Goal: Task Accomplishment & Management: Use online tool/utility

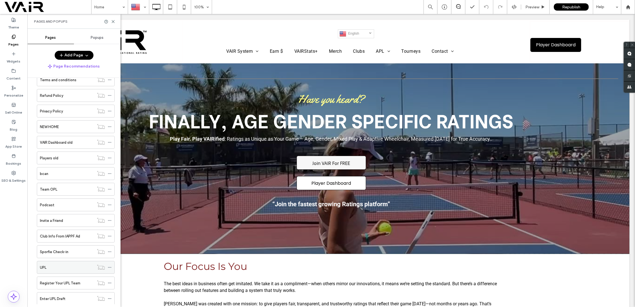
click at [64, 264] on div "UPL" at bounding box center [67, 267] width 54 height 6
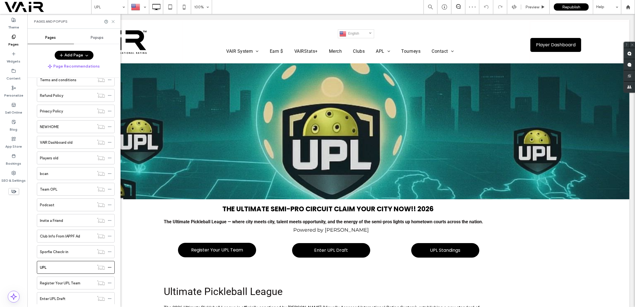
click at [114, 23] on icon at bounding box center [113, 22] width 4 height 4
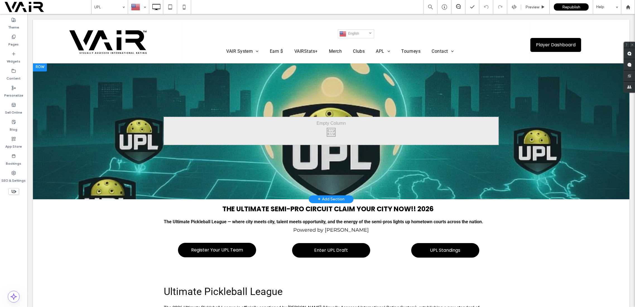
click at [44, 66] on div at bounding box center [40, 66] width 14 height 9
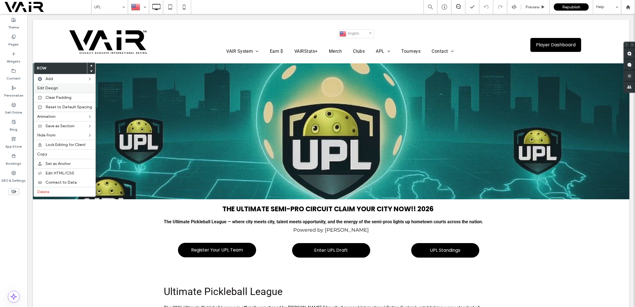
click at [55, 88] on span "Edit Design" at bounding box center [47, 88] width 21 height 5
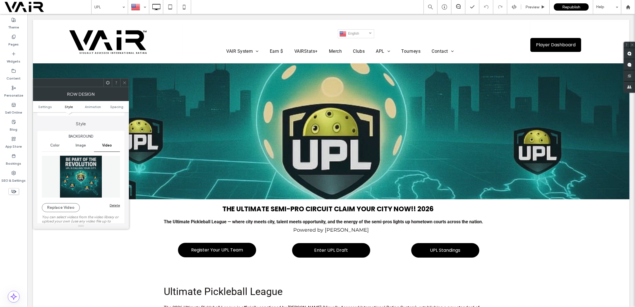
scroll to position [99, 0]
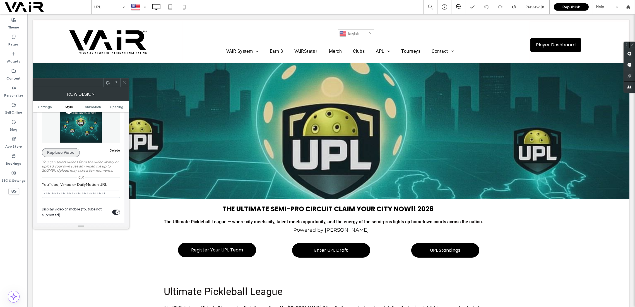
click at [69, 151] on button "Replace Video" at bounding box center [61, 152] width 38 height 9
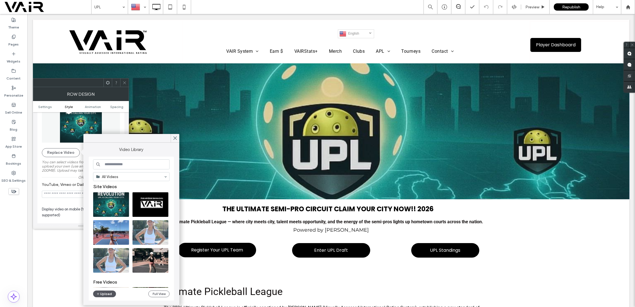
click at [109, 294] on button "Upload" at bounding box center [104, 293] width 23 height 7
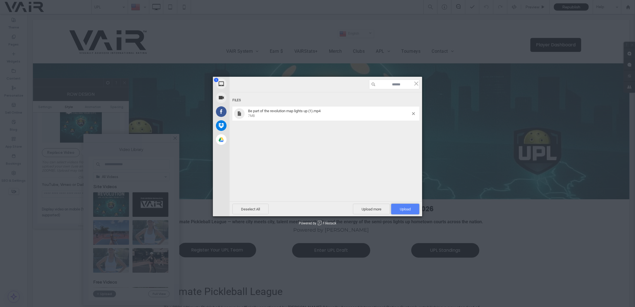
click at [405, 209] on span "Upload 1" at bounding box center [405, 209] width 11 height 4
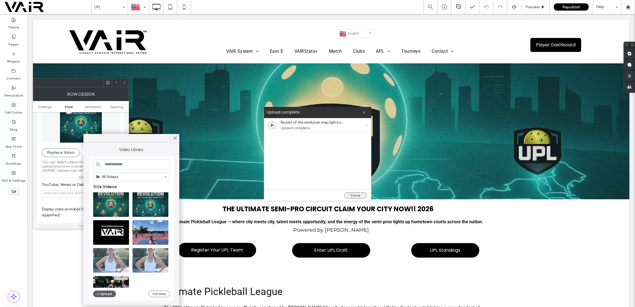
click at [352, 195] on button "Close" at bounding box center [355, 195] width 23 height 6
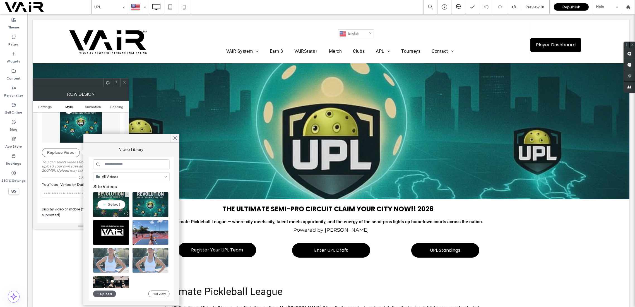
click at [111, 202] on video at bounding box center [111, 204] width 36 height 25
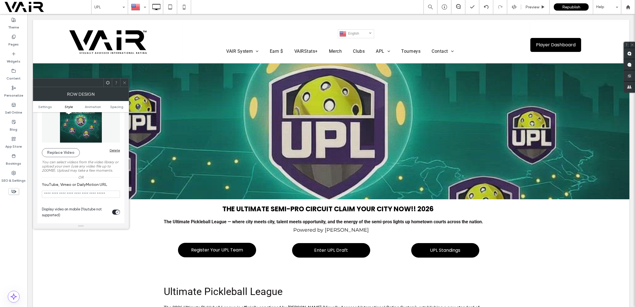
click at [124, 81] on icon at bounding box center [124, 83] width 4 height 4
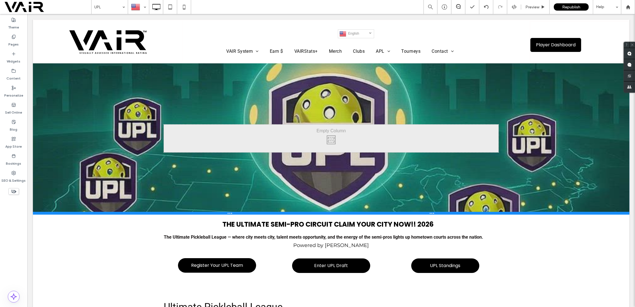
drag, startPoint x: 504, startPoint y: 197, endPoint x: 531, endPoint y: 226, distance: 40.1
click at [504, 213] on div at bounding box center [331, 213] width 596 height 3
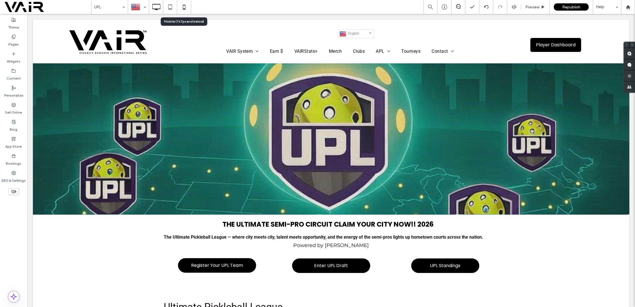
click at [185, 6] on icon at bounding box center [184, 6] width 11 height 11
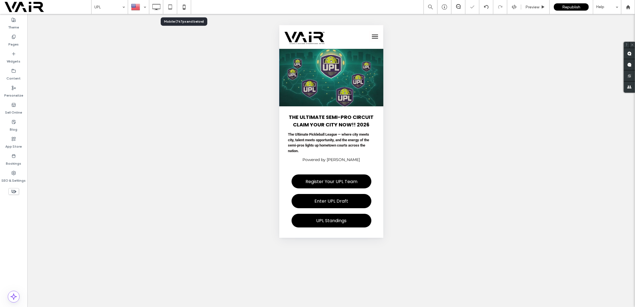
scroll to position [0, 0]
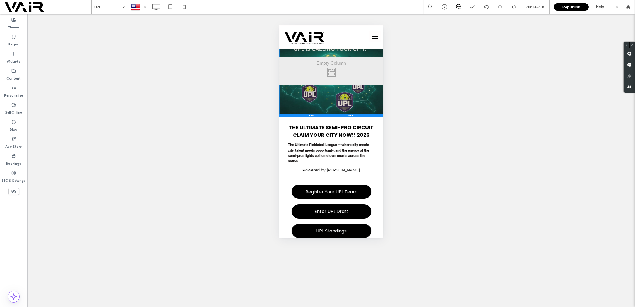
drag, startPoint x: 370, startPoint y: 105, endPoint x: 649, endPoint y: 140, distance: 281.5
click at [370, 115] on div at bounding box center [331, 115] width 104 height 3
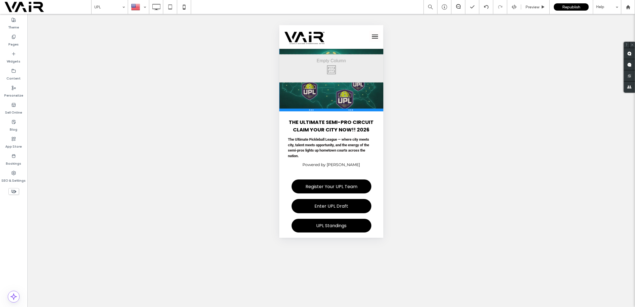
drag, startPoint x: 373, startPoint y: 116, endPoint x: 643, endPoint y: 137, distance: 270.8
click at [373, 110] on div at bounding box center [331, 109] width 104 height 3
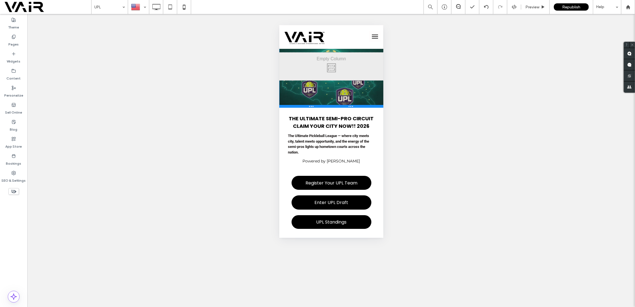
drag, startPoint x: 372, startPoint y: 111, endPoint x: 633, endPoint y: 136, distance: 262.2
click at [372, 107] on div at bounding box center [331, 106] width 104 height 3
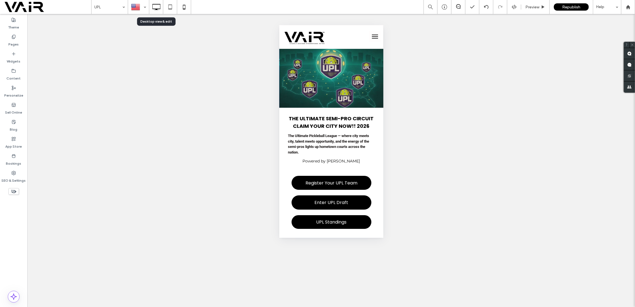
click at [156, 4] on icon at bounding box center [156, 6] width 11 height 11
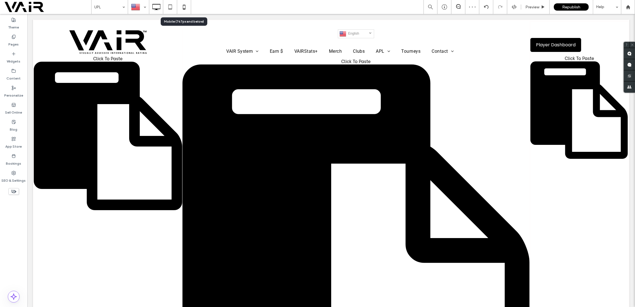
click at [184, 6] on icon at bounding box center [184, 6] width 11 height 11
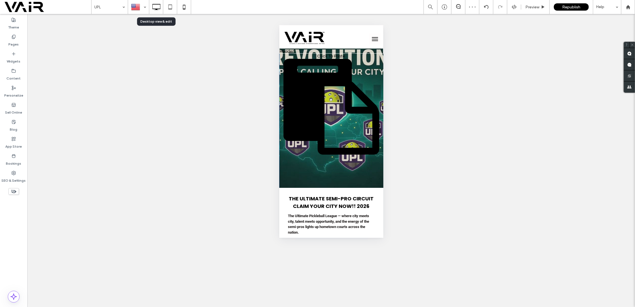
click at [158, 7] on icon at bounding box center [156, 6] width 11 height 11
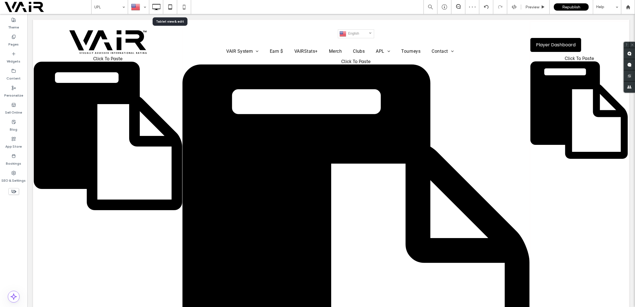
click at [169, 6] on icon at bounding box center [170, 6] width 11 height 11
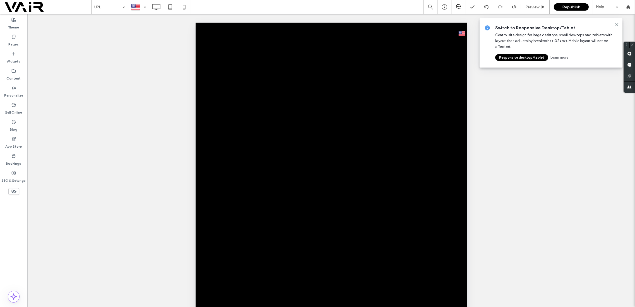
scroll to position [82, 0]
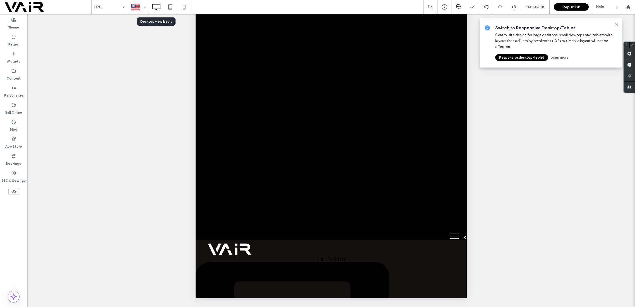
click at [156, 7] on icon at bounding box center [156, 6] width 11 height 11
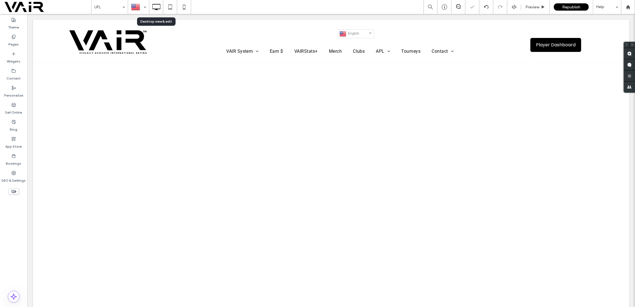
scroll to position [0, 0]
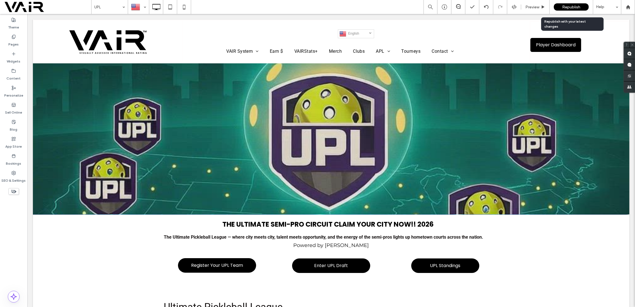
click at [570, 6] on span "Republish" at bounding box center [571, 7] width 18 height 5
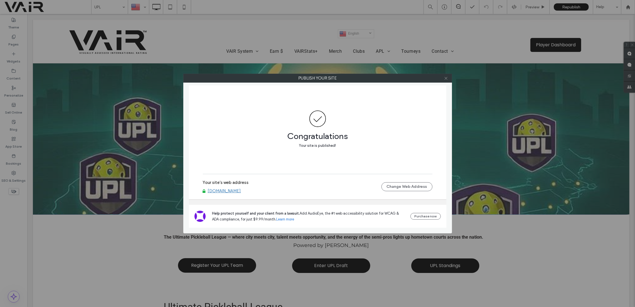
click at [446, 79] on icon at bounding box center [446, 78] width 4 height 4
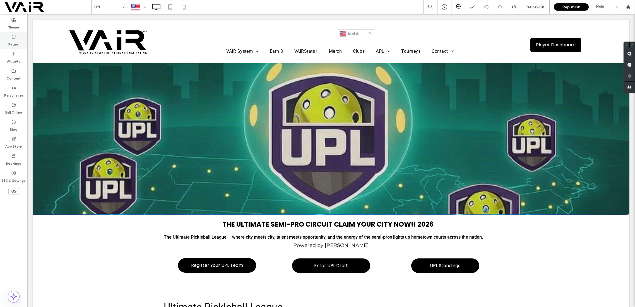
click at [13, 34] on div "Pages" at bounding box center [13, 40] width 27 height 17
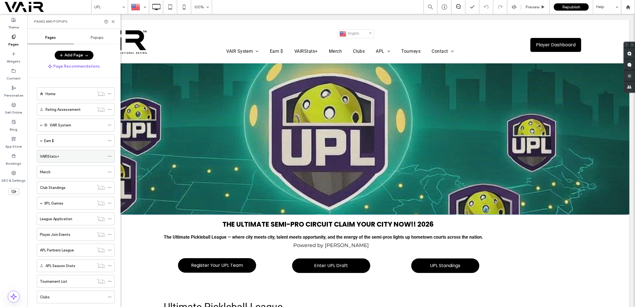
click at [63, 158] on div "VAIRStats+" at bounding box center [72, 156] width 65 height 12
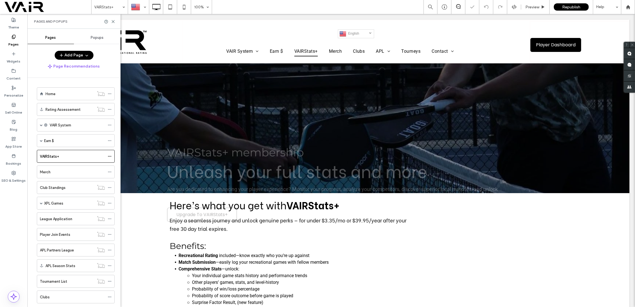
click at [113, 21] on use at bounding box center [113, 21] width 3 height 3
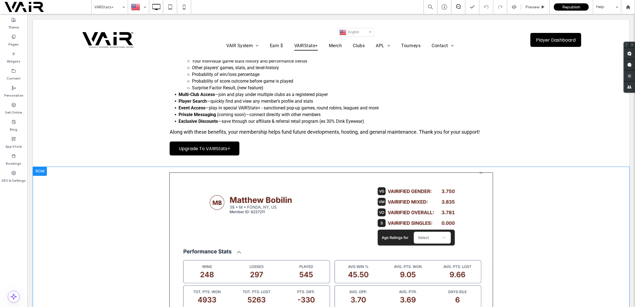
scroll to position [198, 0]
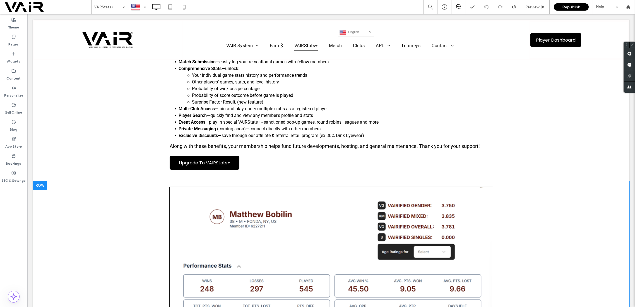
click at [44, 187] on div at bounding box center [40, 185] width 14 height 9
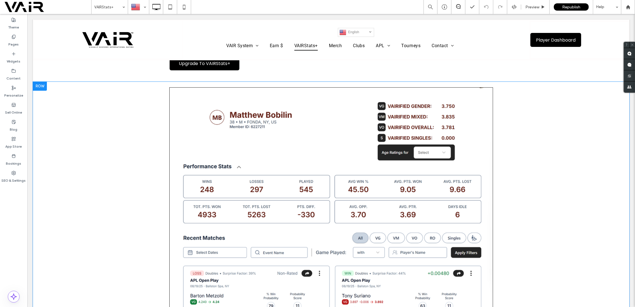
scroll to position [297, 0]
click at [43, 84] on div at bounding box center [40, 86] width 14 height 9
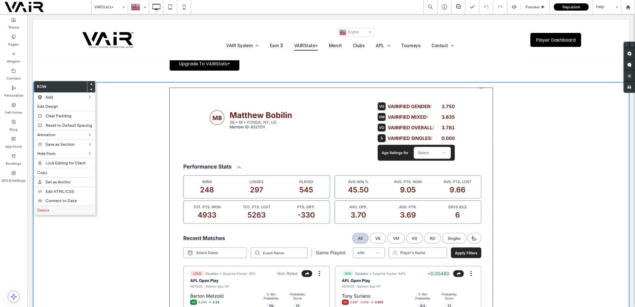
click at [40, 208] on span "Delete" at bounding box center [43, 210] width 12 height 5
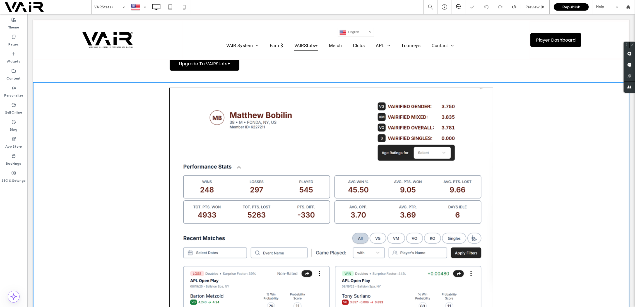
scroll to position [191, 0]
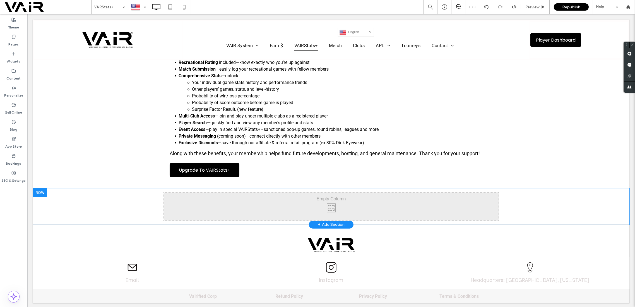
click at [36, 189] on div at bounding box center [40, 192] width 14 height 9
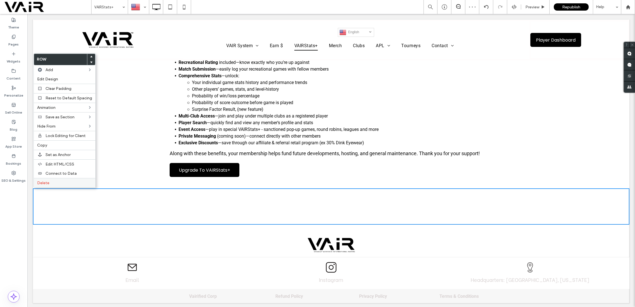
click at [42, 183] on span "Delete" at bounding box center [43, 182] width 12 height 5
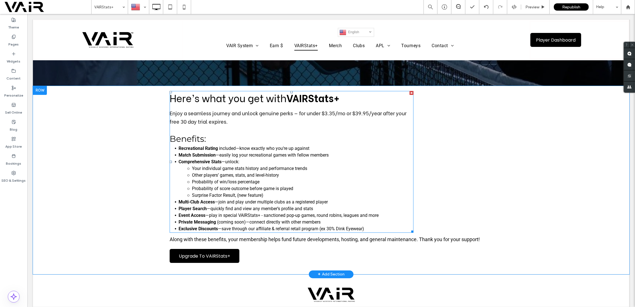
scroll to position [155, 0]
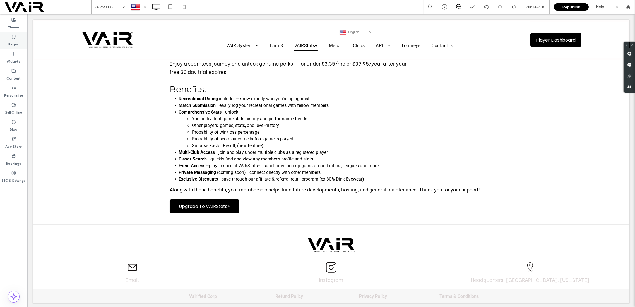
click at [14, 35] on icon at bounding box center [13, 37] width 4 height 4
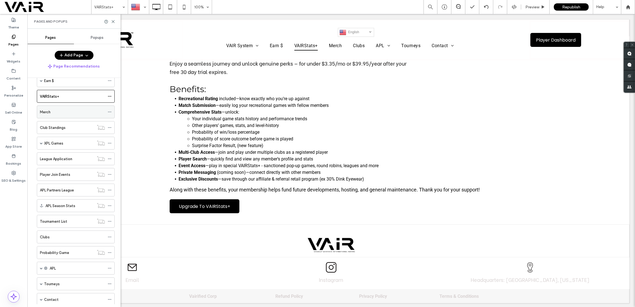
scroll to position [0, 0]
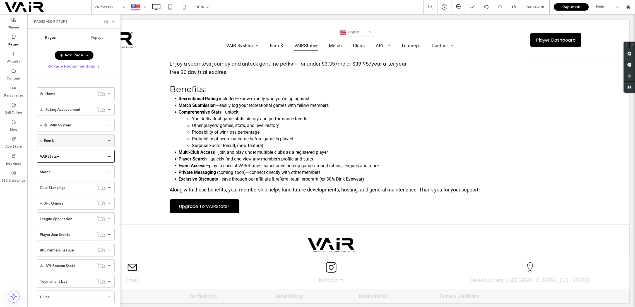
click at [78, 141] on div "Earn $" at bounding box center [74, 141] width 61 height 6
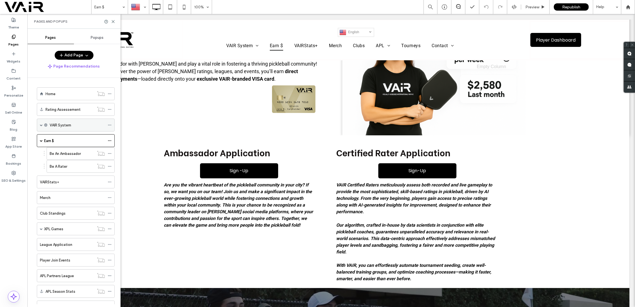
click at [88, 124] on div "VAIR System" at bounding box center [77, 125] width 55 height 6
click at [39, 122] on div "VAIR System" at bounding box center [76, 125] width 78 height 13
click at [81, 122] on div "VAIR System" at bounding box center [77, 125] width 55 height 6
click at [72, 107] on label "Rating Assessement" at bounding box center [62, 110] width 35 height 10
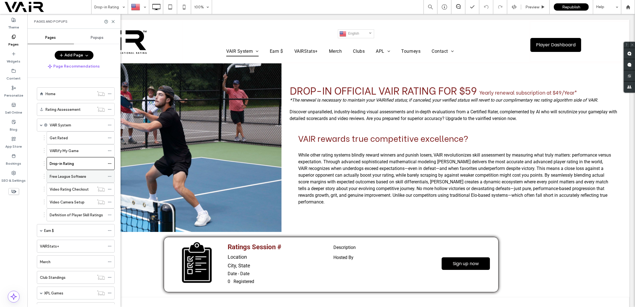
click at [81, 170] on div "Free League Software" at bounding box center [77, 176] width 55 height 12
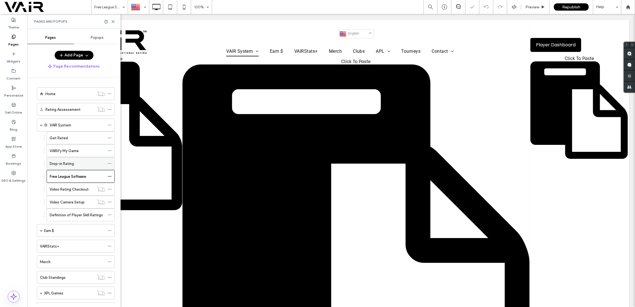
click at [76, 161] on div "Drop-in Rating" at bounding box center [77, 164] width 55 height 6
click at [75, 174] on label "Free League Software" at bounding box center [68, 177] width 37 height 10
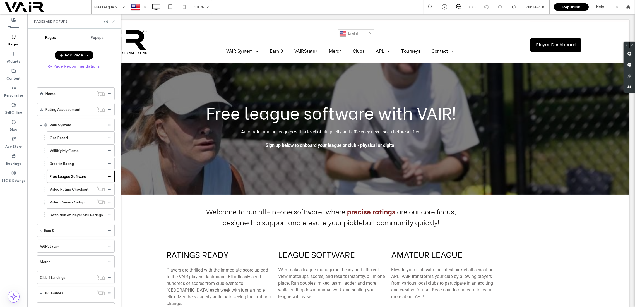
click at [112, 21] on icon at bounding box center [113, 22] width 4 height 4
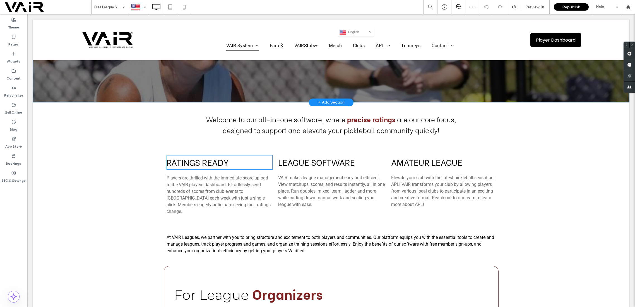
scroll to position [149, 0]
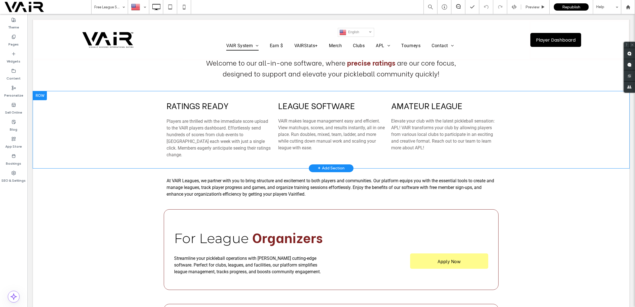
click at [42, 91] on div at bounding box center [40, 95] width 14 height 9
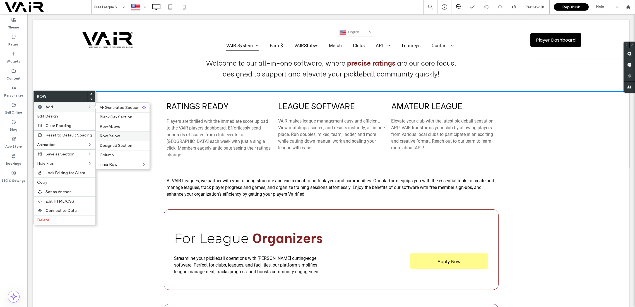
click at [112, 136] on span "Row Below" at bounding box center [110, 136] width 20 height 5
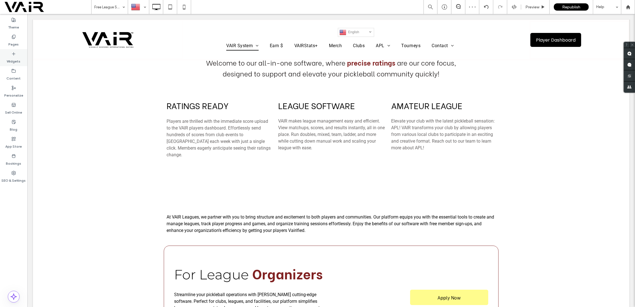
click at [13, 50] on div "Widgets" at bounding box center [13, 57] width 27 height 17
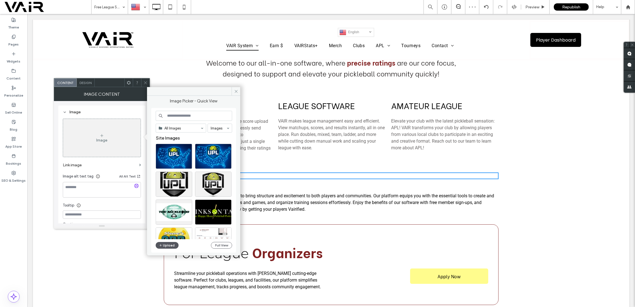
click at [170, 244] on button "Upload" at bounding box center [167, 245] width 23 height 7
click at [237, 91] on icon at bounding box center [236, 91] width 4 height 4
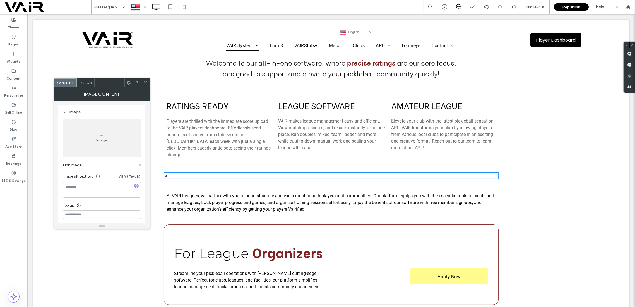
click at [100, 135] on icon at bounding box center [102, 135] width 4 height 4
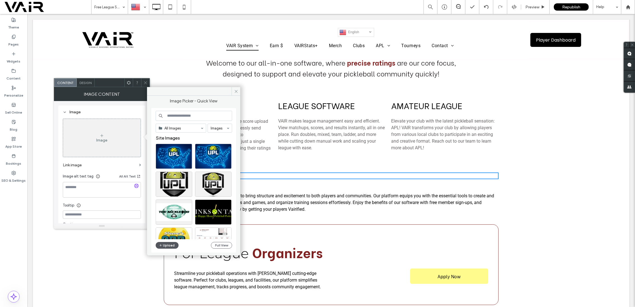
click at [168, 246] on button "Upload" at bounding box center [167, 245] width 23 height 7
click at [167, 245] on button "Upload" at bounding box center [167, 245] width 23 height 7
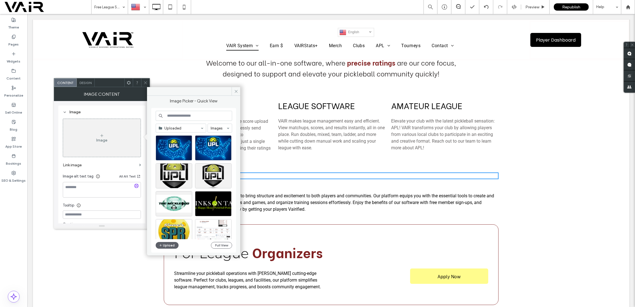
click at [103, 135] on icon at bounding box center [102, 135] width 4 height 4
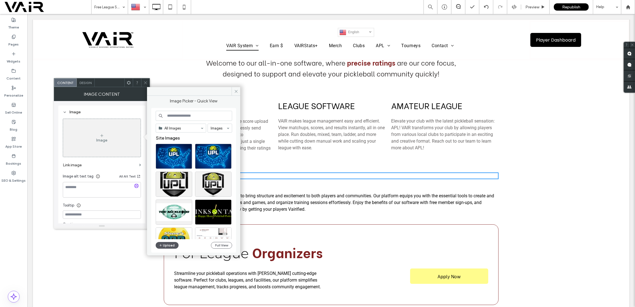
click at [166, 245] on button "Upload" at bounding box center [167, 245] width 23 height 7
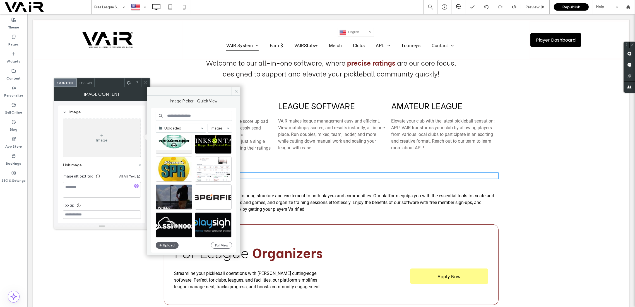
scroll to position [32, 0]
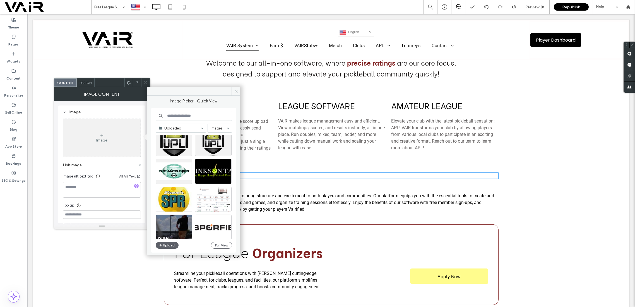
click at [203, 127] on span "Uploaded" at bounding box center [181, 128] width 50 height 8
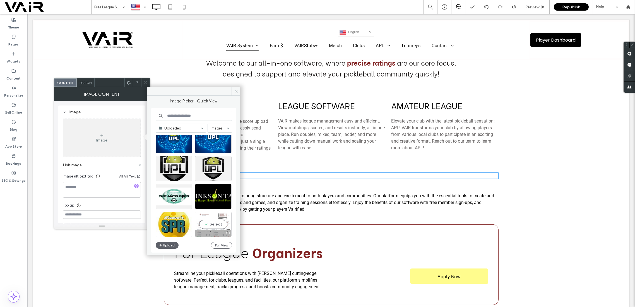
scroll to position [0, 0]
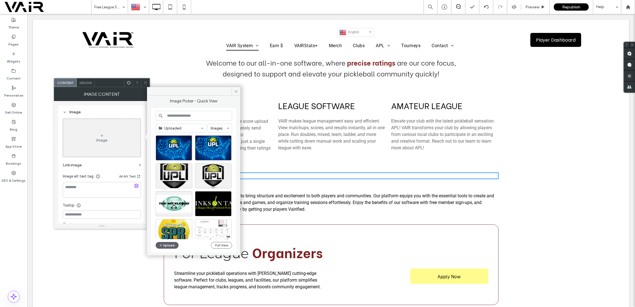
click at [214, 113] on input at bounding box center [194, 116] width 76 height 10
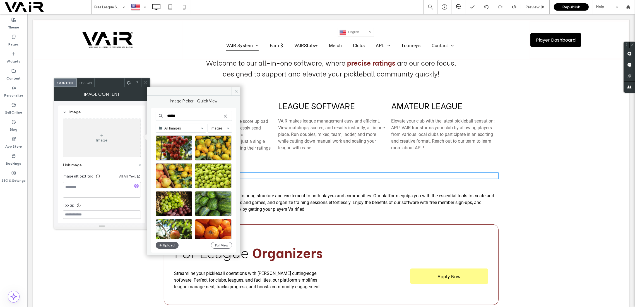
scroll to position [149, 0]
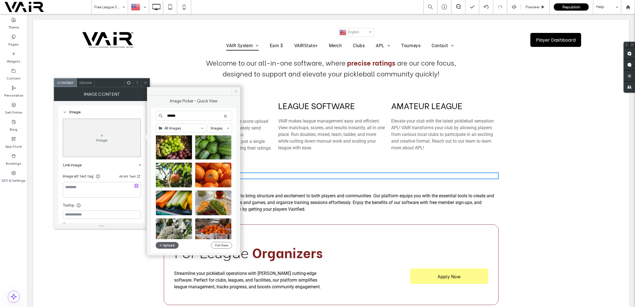
type input "******"
click at [237, 90] on icon at bounding box center [236, 91] width 4 height 4
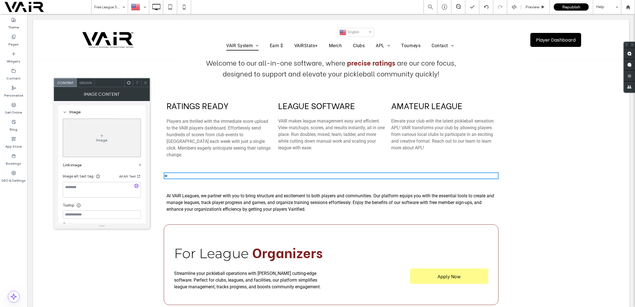
drag, startPoint x: 146, startPoint y: 82, endPoint x: 126, endPoint y: 97, distance: 25.5
click at [146, 82] on use at bounding box center [145, 82] width 3 height 3
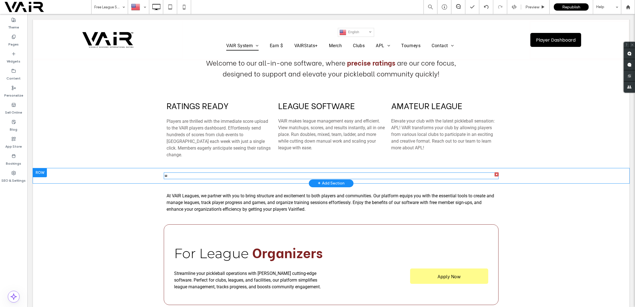
click at [179, 172] on div at bounding box center [331, 175] width 335 height 7
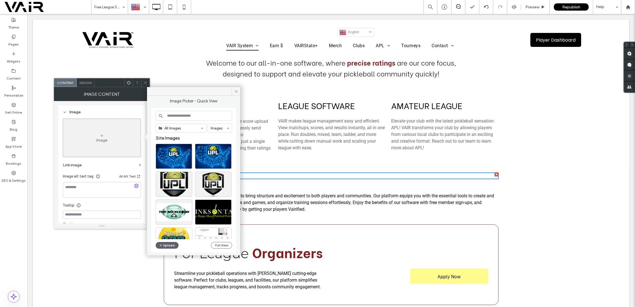
click at [495, 172] on div at bounding box center [497, 174] width 4 height 4
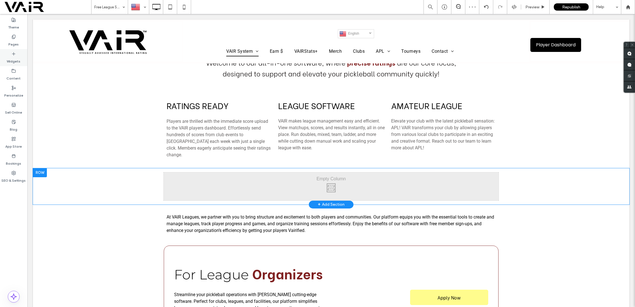
click at [15, 53] on icon at bounding box center [13, 54] width 4 height 4
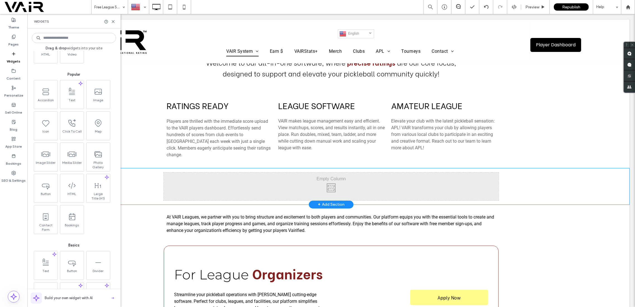
scroll to position [0, 0]
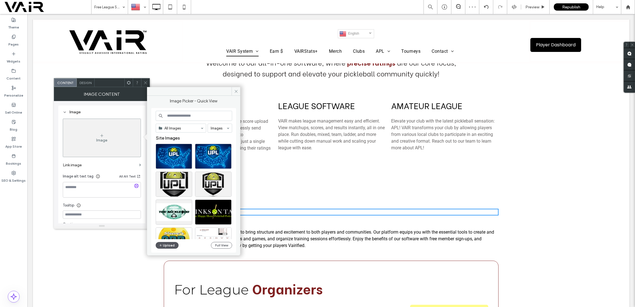
click at [174, 245] on button "Upload" at bounding box center [167, 245] width 23 height 7
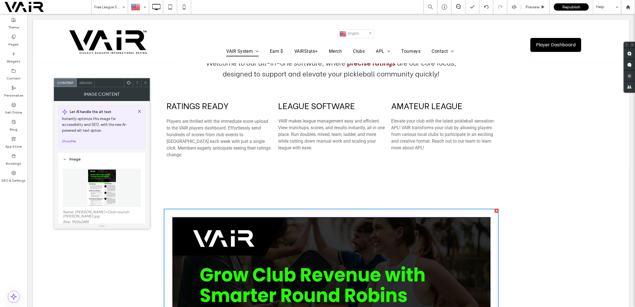
drag, startPoint x: 142, startPoint y: 81, endPoint x: 126, endPoint y: 78, distance: 16.3
click at [142, 81] on div at bounding box center [145, 82] width 8 height 8
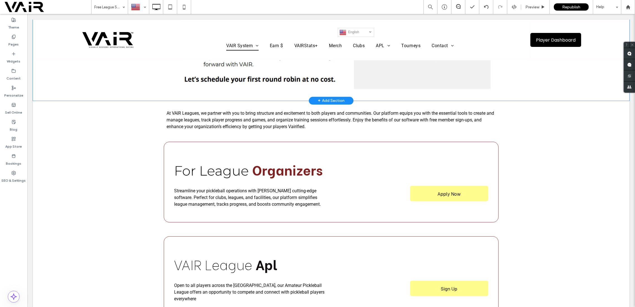
scroll to position [595, 0]
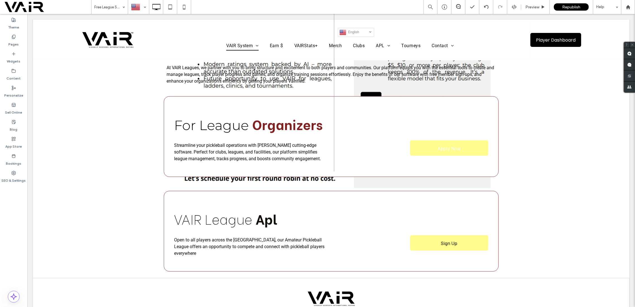
drag, startPoint x: 493, startPoint y: 186, endPoint x: 463, endPoint y: 154, distance: 44.0
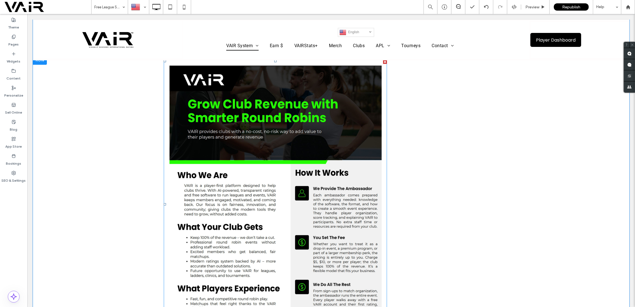
scroll to position [446, 0]
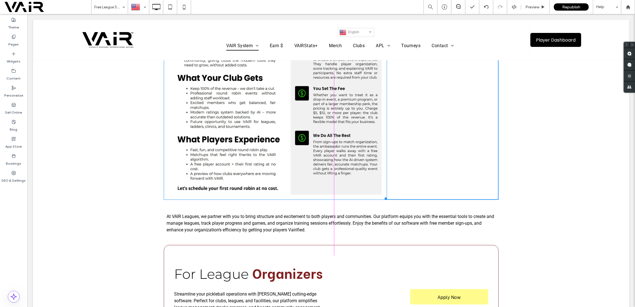
drag, startPoint x: 383, startPoint y: 190, endPoint x: 444, endPoint y: 224, distance: 69.9
click at [387, 200] on div "W:1200 H:1553" at bounding box center [275, 55] width 223 height 289
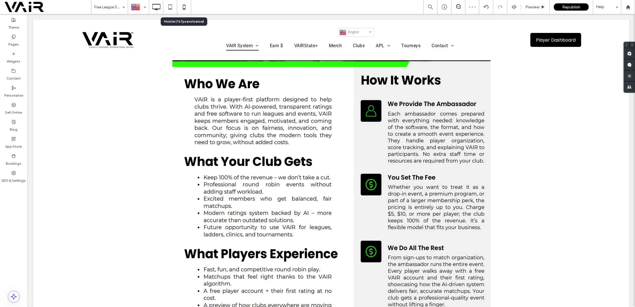
click at [185, 7] on icon at bounding box center [184, 6] width 11 height 11
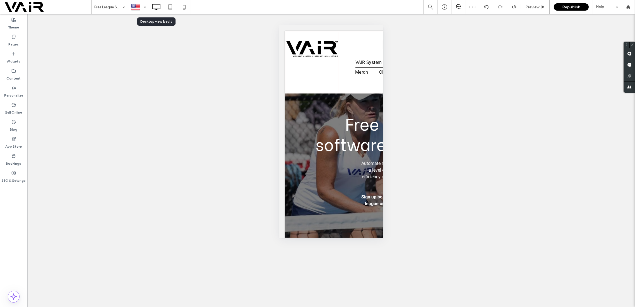
click at [154, 7] on icon at bounding box center [156, 6] width 11 height 11
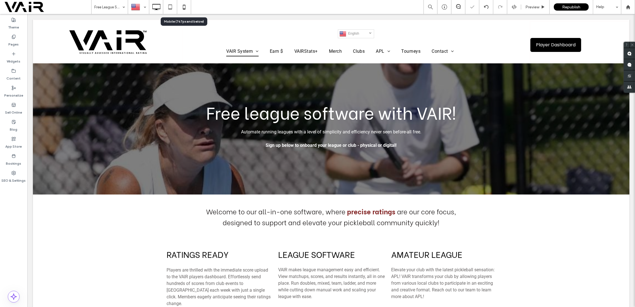
click at [183, 9] on use at bounding box center [184, 7] width 3 height 4
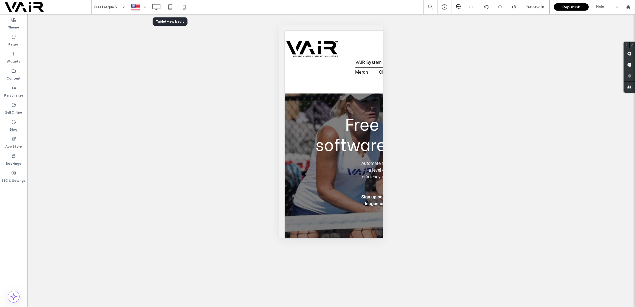
click at [171, 9] on use at bounding box center [170, 6] width 4 height 5
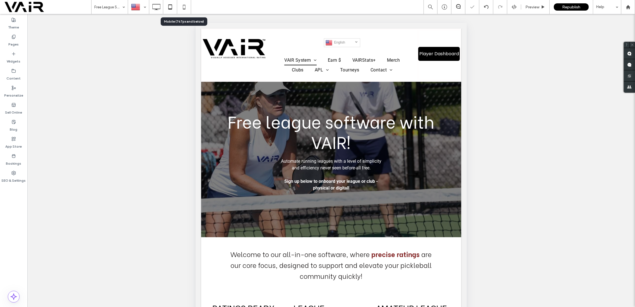
click at [185, 7] on icon at bounding box center [184, 6] width 11 height 11
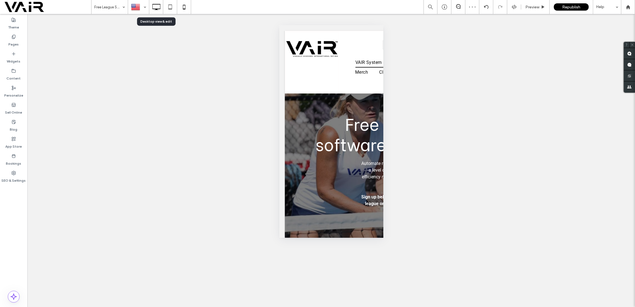
click at [156, 7] on icon at bounding box center [156, 6] width 11 height 11
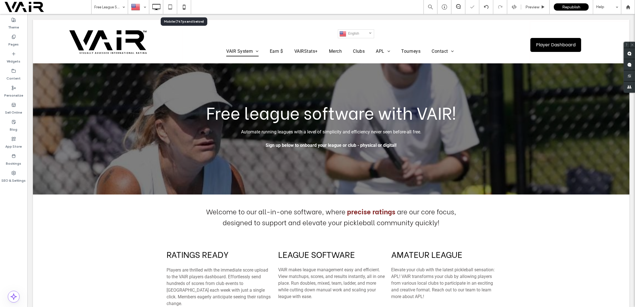
click at [186, 6] on icon at bounding box center [184, 6] width 11 height 11
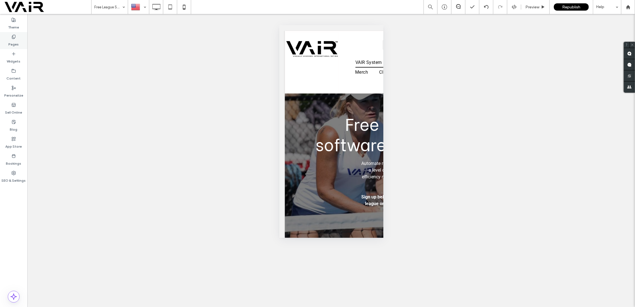
click at [17, 35] on div "Pages" at bounding box center [13, 40] width 27 height 17
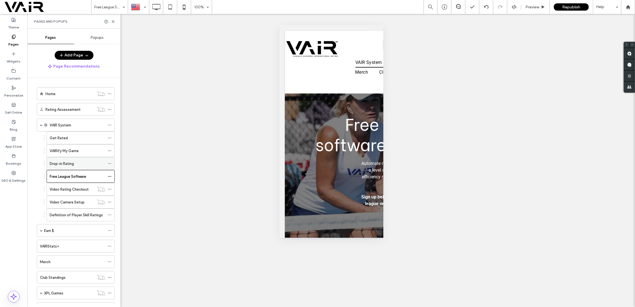
click at [80, 163] on div "Drop-in Rating" at bounding box center [77, 164] width 55 height 6
click at [84, 171] on div "Free League Software" at bounding box center [77, 176] width 55 height 12
click at [157, 5] on icon at bounding box center [156, 6] width 11 height 11
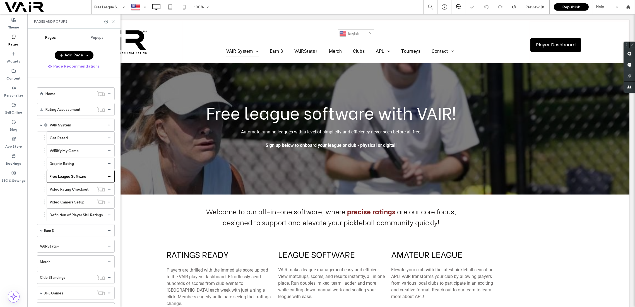
click at [113, 21] on use at bounding box center [113, 21] width 3 height 3
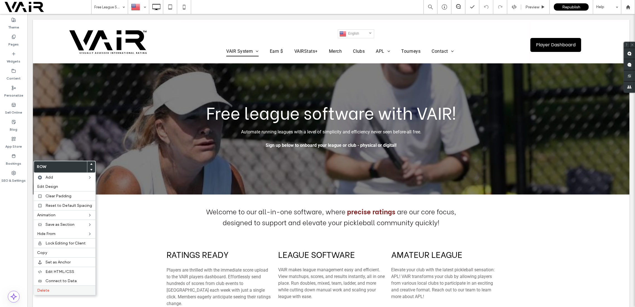
click at [47, 291] on span "Delete" at bounding box center [43, 290] width 12 height 5
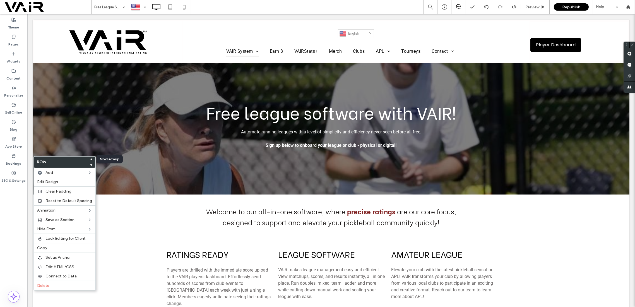
click at [90, 159] on use at bounding box center [91, 159] width 3 height 2
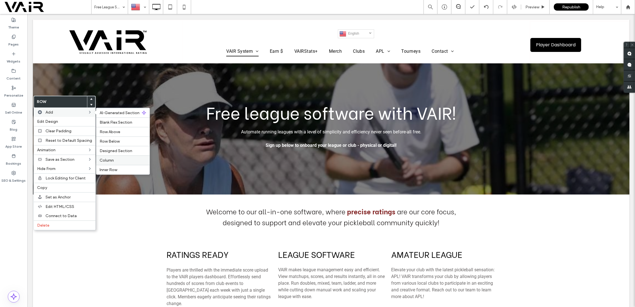
click at [113, 160] on label "Column" at bounding box center [123, 160] width 47 height 5
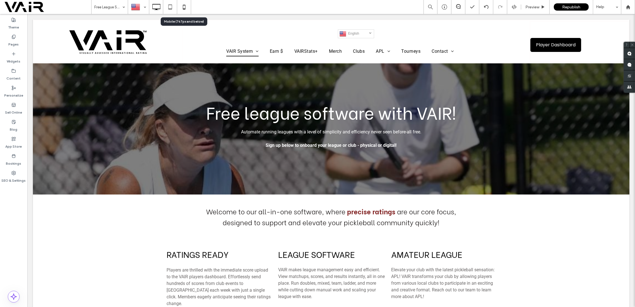
click at [184, 6] on icon at bounding box center [184, 6] width 11 height 11
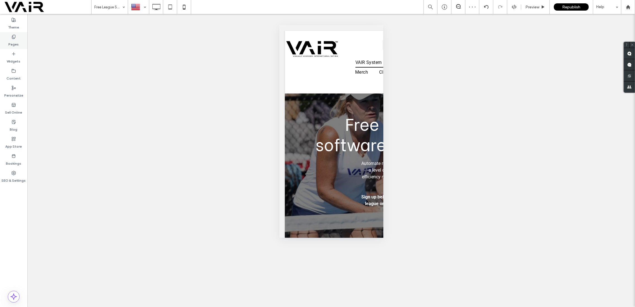
click at [15, 34] on div "Pages" at bounding box center [13, 40] width 27 height 17
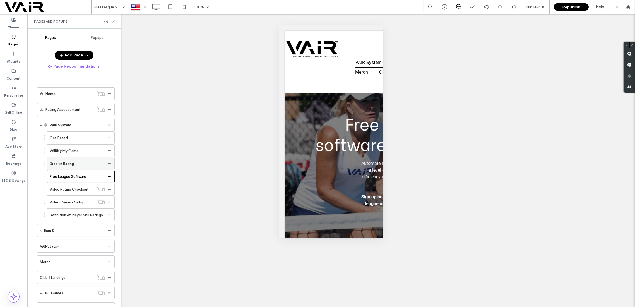
click at [68, 164] on label "Drop-in Rating" at bounding box center [62, 164] width 24 height 10
click at [71, 172] on label "Free League Software" at bounding box center [68, 177] width 37 height 10
click at [75, 188] on label "Video Rating Checkout" at bounding box center [69, 189] width 39 height 10
click at [75, 173] on label "Free League Software" at bounding box center [68, 177] width 37 height 10
click at [155, 8] on icon at bounding box center [156, 6] width 11 height 11
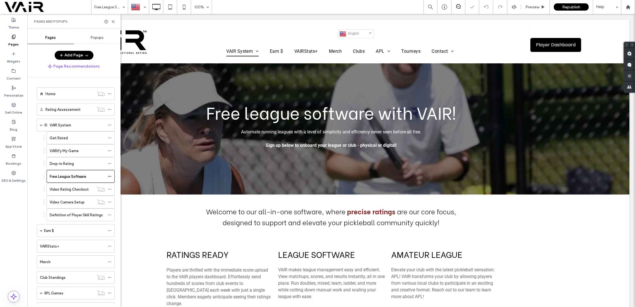
click at [114, 19] on div "Pages and Popups" at bounding box center [73, 21] width 93 height 15
click at [112, 21] on icon at bounding box center [113, 22] width 4 height 4
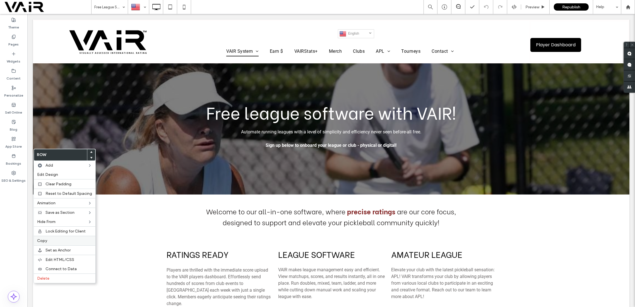
click at [45, 242] on span "Copy" at bounding box center [42, 240] width 10 height 5
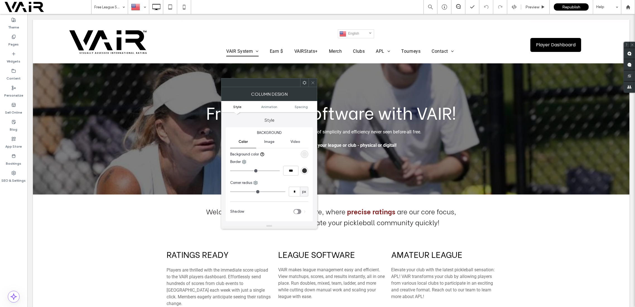
click at [313, 82] on icon at bounding box center [313, 83] width 4 height 4
click at [303, 83] on icon at bounding box center [304, 83] width 4 height 4
click at [312, 79] on span at bounding box center [313, 82] width 4 height 8
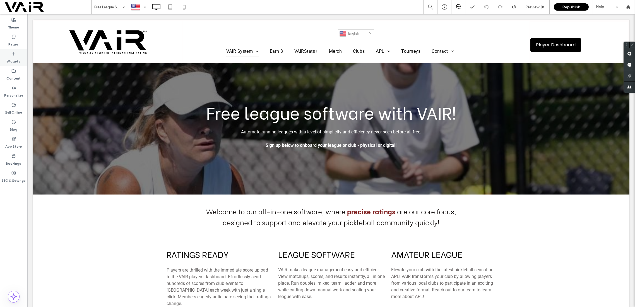
click at [15, 51] on div "Widgets" at bounding box center [13, 57] width 27 height 17
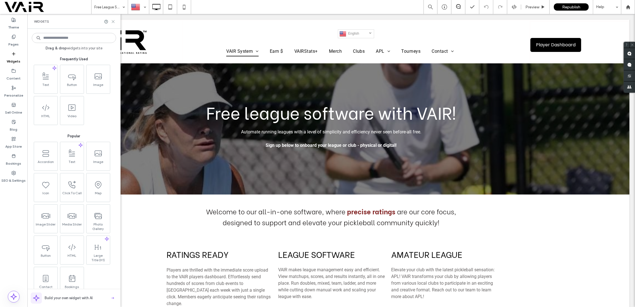
click at [114, 23] on icon at bounding box center [113, 22] width 4 height 4
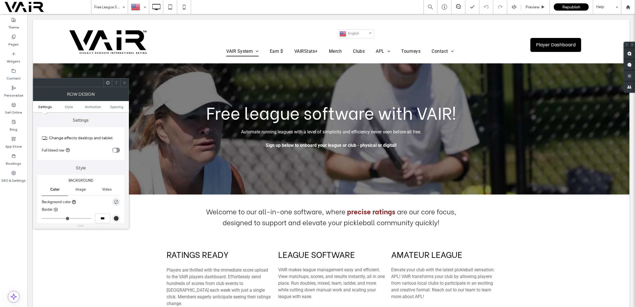
click at [123, 81] on use at bounding box center [124, 82] width 3 height 3
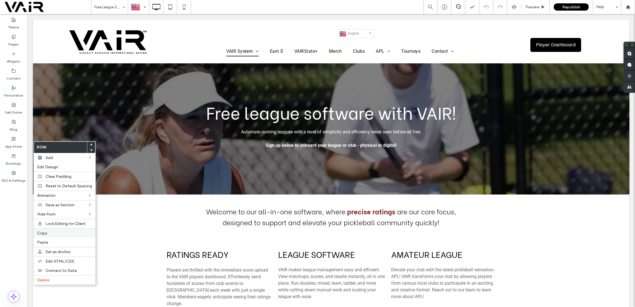
click at [45, 231] on span "Copy" at bounding box center [42, 233] width 10 height 5
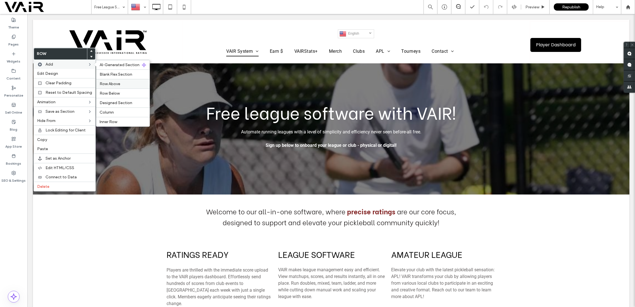
click at [107, 84] on span "Row Above" at bounding box center [110, 83] width 21 height 5
click at [112, 111] on label "Column" at bounding box center [123, 112] width 47 height 5
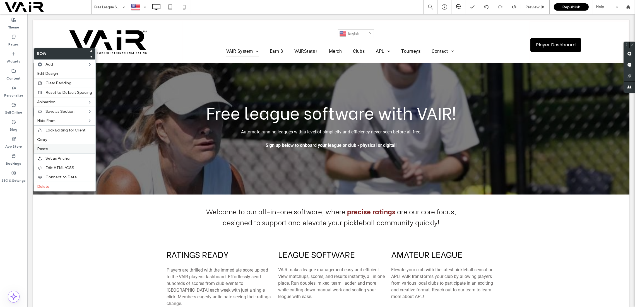
click at [45, 150] on span "Paste" at bounding box center [42, 148] width 11 height 5
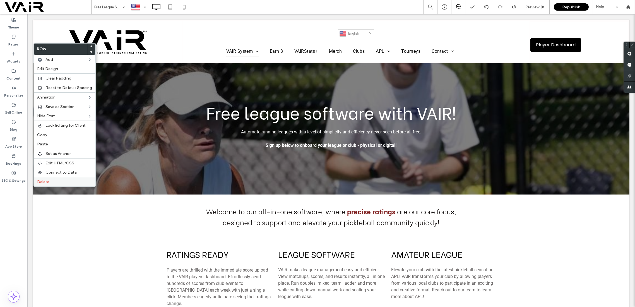
click at [49, 182] on label "Delete" at bounding box center [64, 181] width 55 height 5
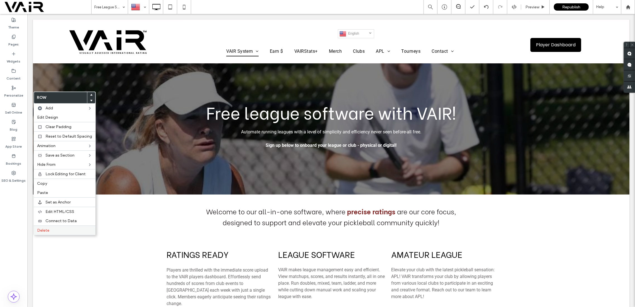
click at [50, 230] on label "Delete" at bounding box center [64, 230] width 55 height 5
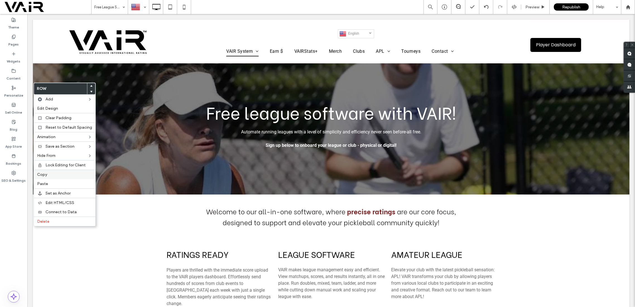
click at [44, 173] on span "Copy" at bounding box center [42, 174] width 10 height 5
click at [43, 175] on span "Copy" at bounding box center [42, 174] width 10 height 5
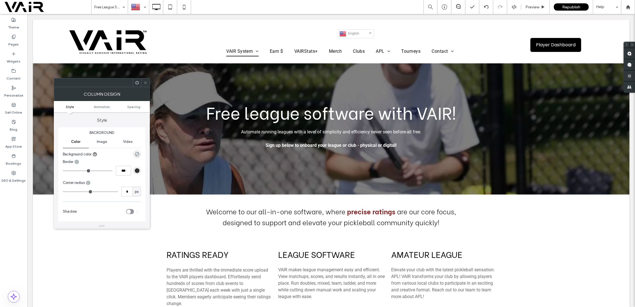
click at [144, 81] on use at bounding box center [145, 82] width 3 height 3
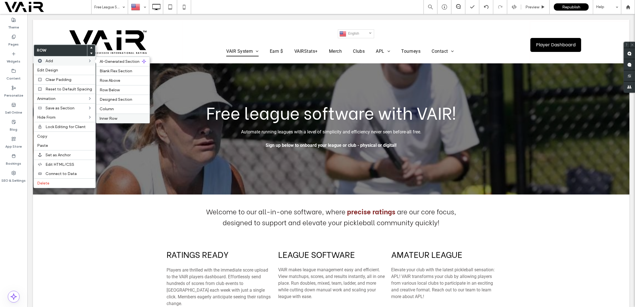
click at [112, 119] on span "Inner Row" at bounding box center [109, 118] width 18 height 5
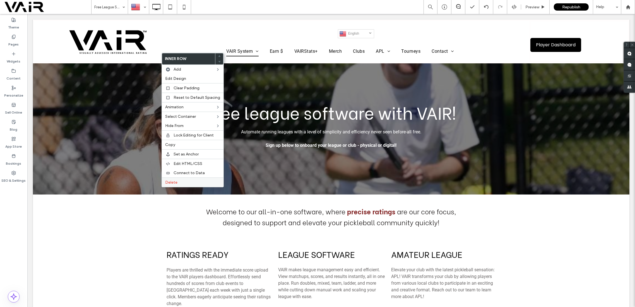
click at [169, 183] on span "Delete" at bounding box center [171, 182] width 12 height 5
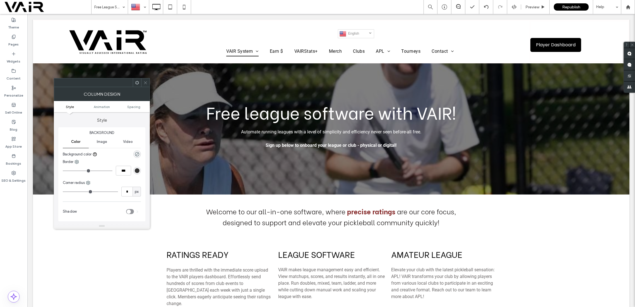
click at [145, 80] on span at bounding box center [145, 82] width 4 height 8
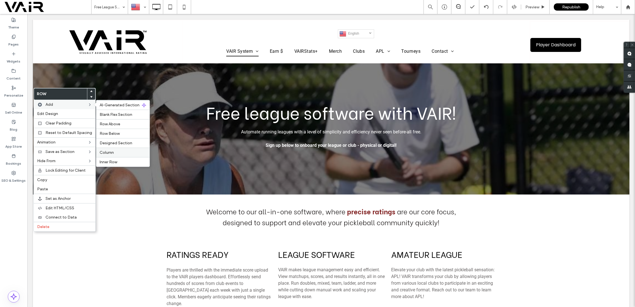
click at [112, 151] on label "Column" at bounding box center [123, 152] width 47 height 5
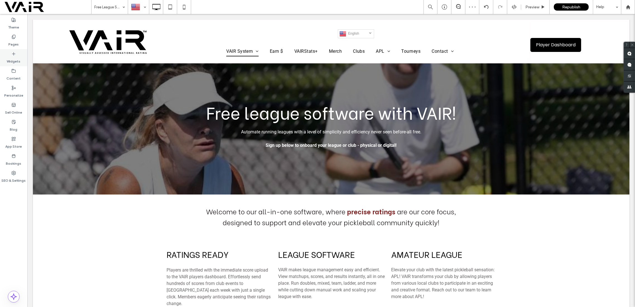
click at [15, 54] on use at bounding box center [13, 53] width 3 height 3
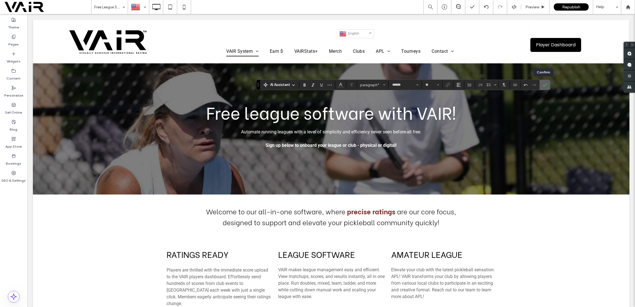
click at [545, 84] on label "Confirm" at bounding box center [545, 85] width 8 height 10
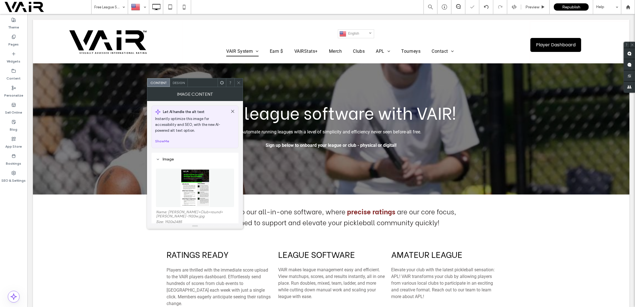
click at [240, 81] on use at bounding box center [238, 82] width 3 height 3
